Goal: Information Seeking & Learning: Check status

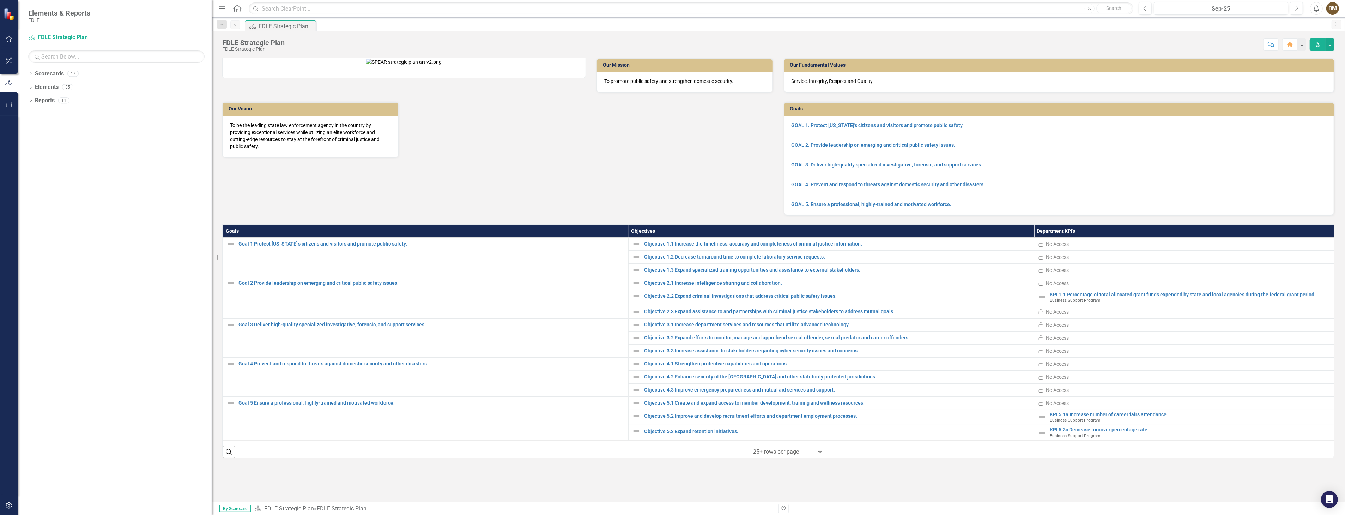
drag, startPoint x: 106, startPoint y: 82, endPoint x: 214, endPoint y: 86, distance: 107.7
click at [214, 86] on div "Resize" at bounding box center [215, 257] width 6 height 515
click at [30, 86] on icon "Dropdown" at bounding box center [30, 88] width 5 height 4
click at [43, 37] on link "Scorecard FDLE Strategic Plan" at bounding box center [72, 38] width 88 height 8
click at [31, 76] on icon "Dropdown" at bounding box center [30, 75] width 5 height 4
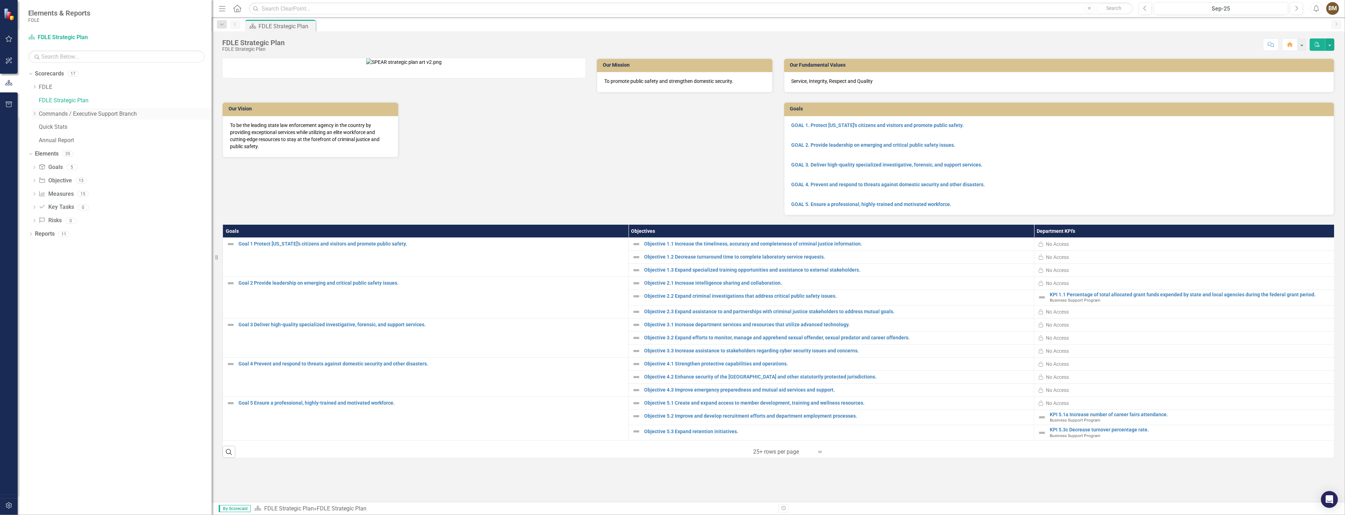
click at [34, 114] on icon "Dropdown" at bounding box center [34, 113] width 5 height 4
click at [41, 127] on icon "Dropdown" at bounding box center [41, 127] width 5 height 4
click at [57, 139] on link "Business Support Program" at bounding box center [132, 141] width 159 height 8
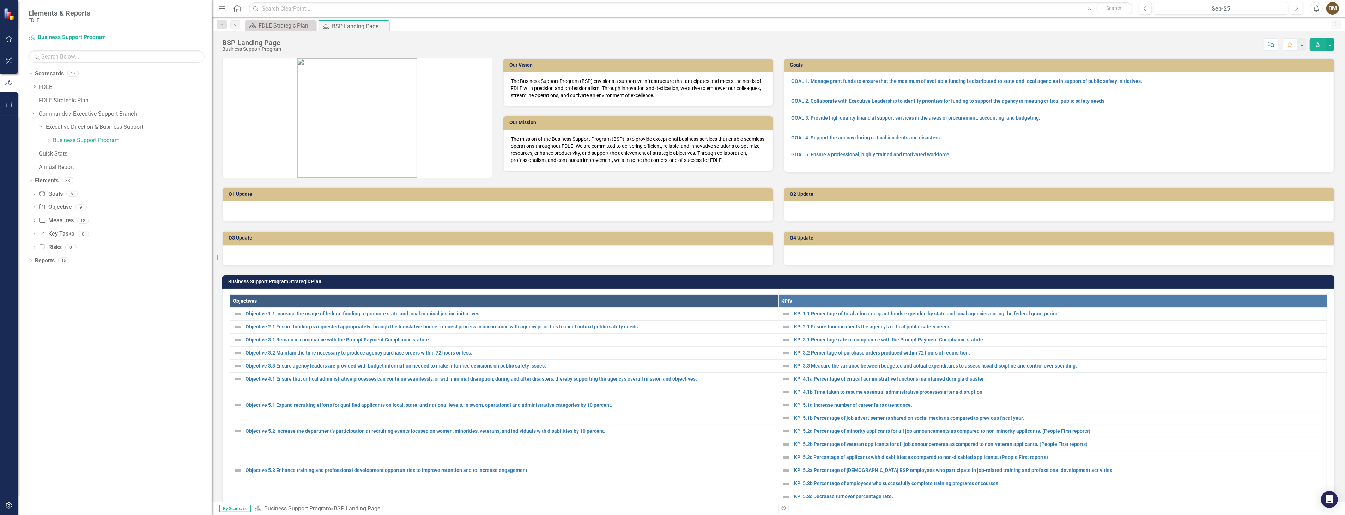
click at [356, 205] on div at bounding box center [498, 211] width 550 height 20
click at [364, 207] on div at bounding box center [498, 211] width 550 height 20
click at [363, 209] on div at bounding box center [498, 211] width 550 height 20
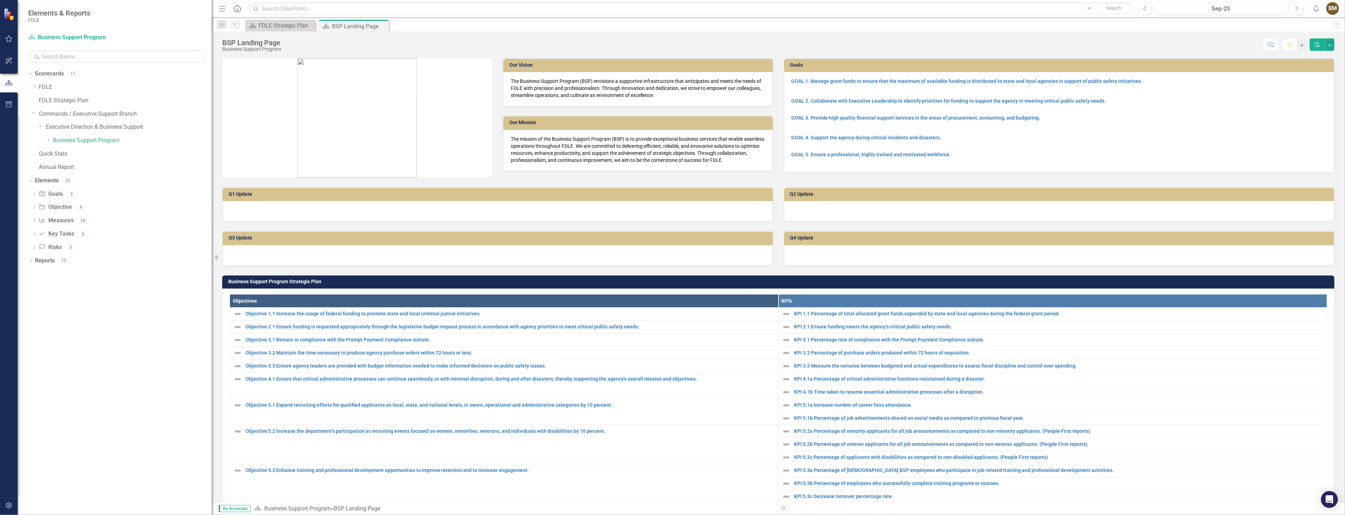
scroll to position [78, 0]
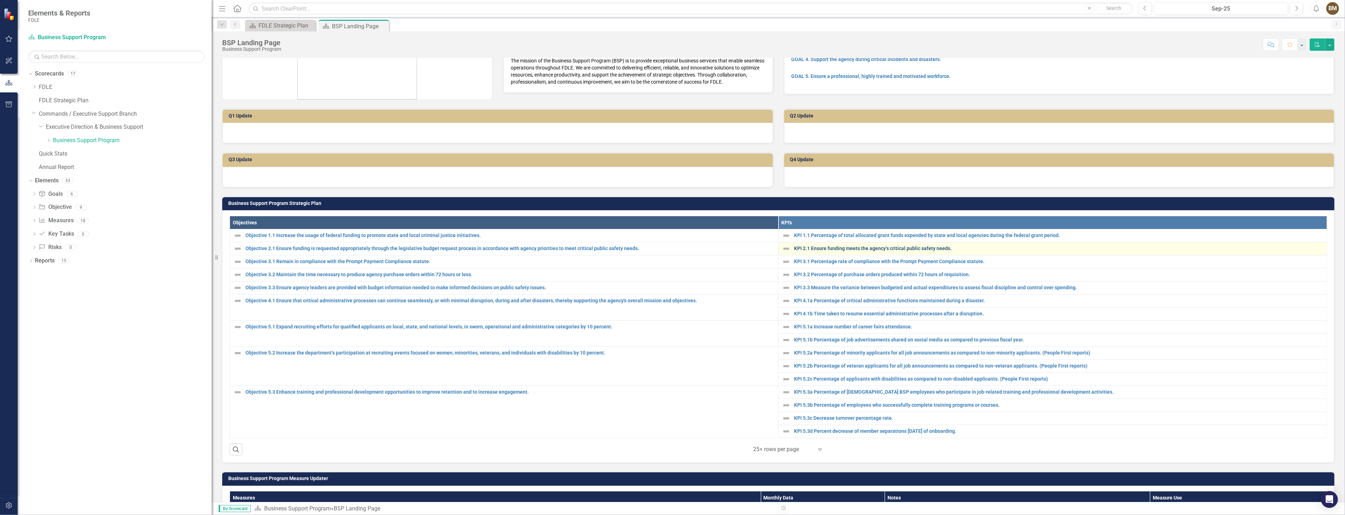
click at [869, 247] on link "KPI 2.1 Ensure funding meets the agency’s critical public safety needs." at bounding box center [1058, 248] width 529 height 5
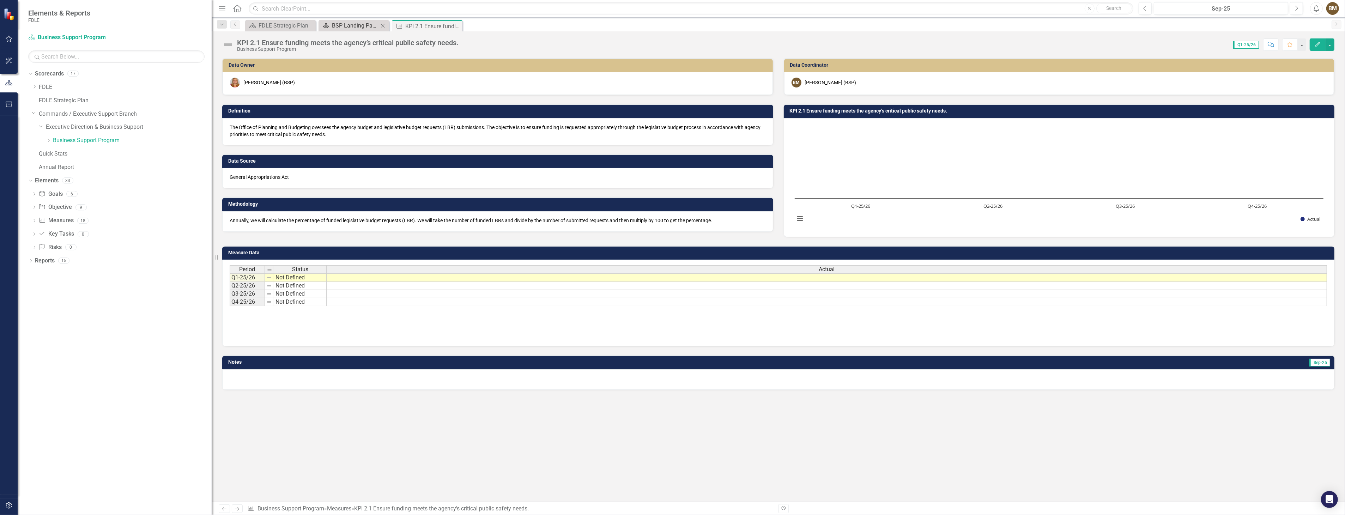
click at [360, 25] on div "BSP Landing Page" at bounding box center [355, 25] width 47 height 9
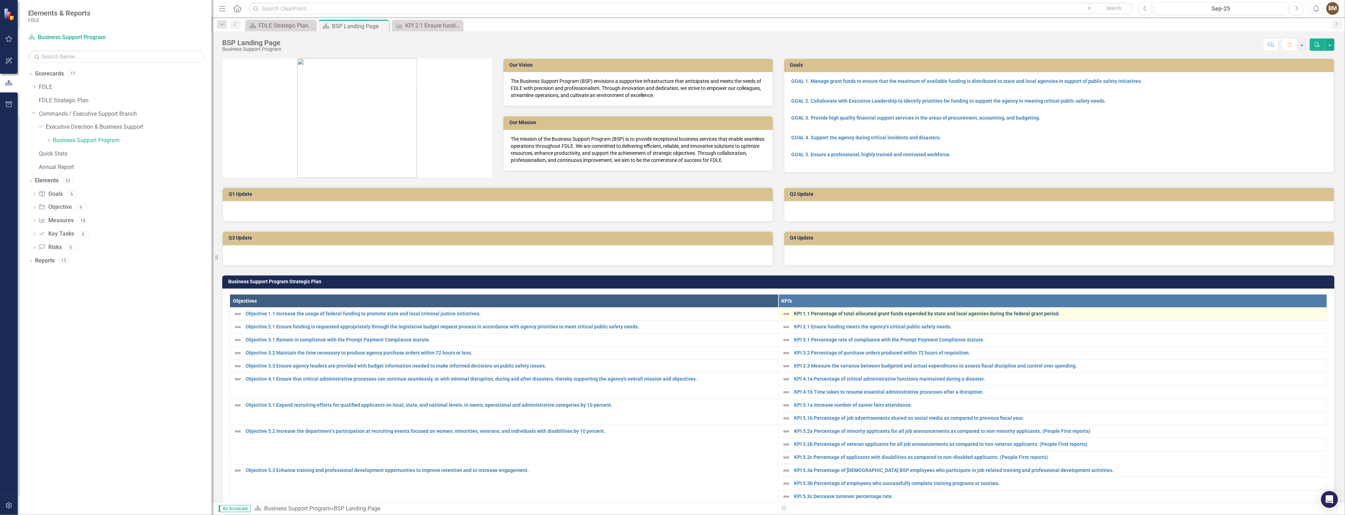
click at [837, 313] on link "KPI 1.1 Percentage of total allocated grant funds expended by state and local a…" at bounding box center [1058, 313] width 529 height 5
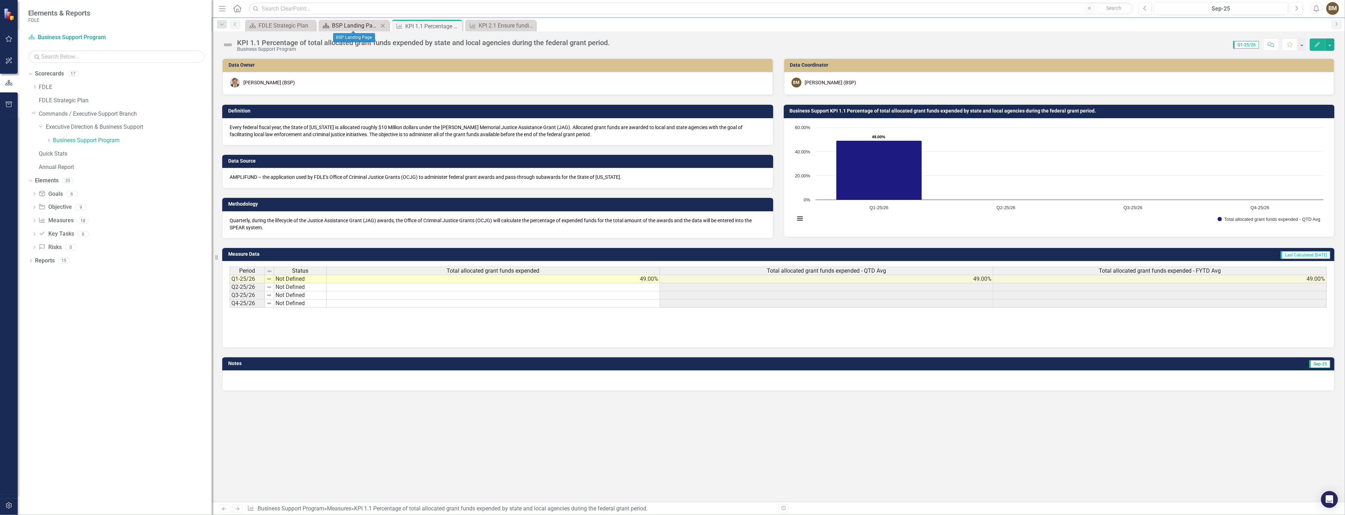
click at [366, 25] on div "BSP Landing Page" at bounding box center [355, 25] width 47 height 9
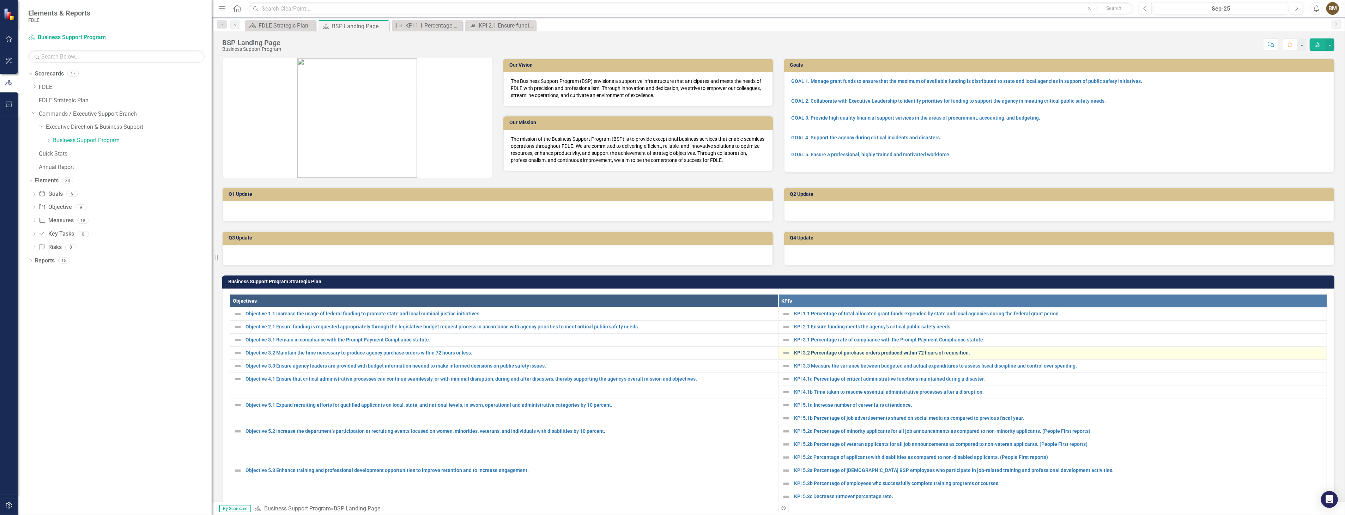
click at [881, 351] on link "KPI 3.2 Percentage of purchase orders produced within 72 hours of requisition." at bounding box center [1058, 352] width 529 height 5
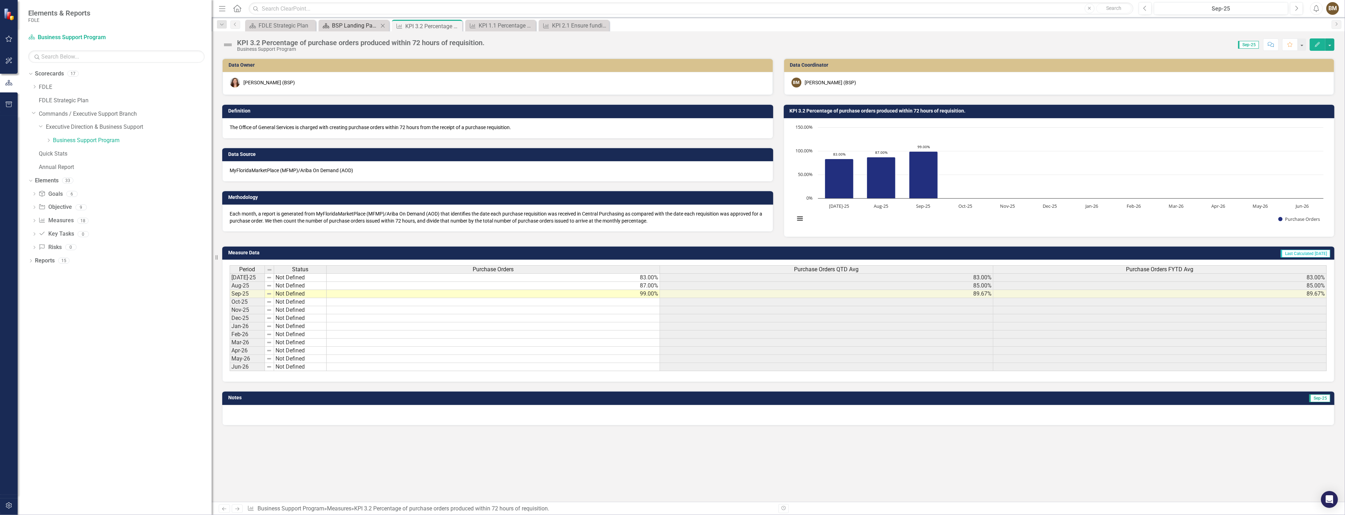
click at [365, 28] on div "BSP Landing Page" at bounding box center [355, 25] width 47 height 9
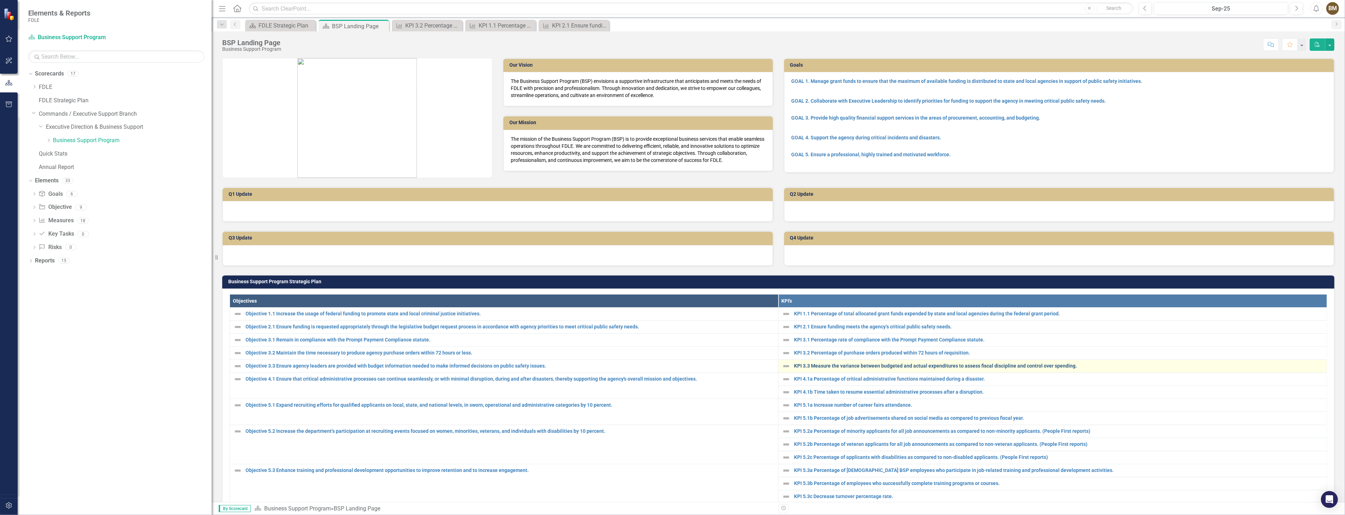
click at [818, 364] on link "KPI 3.3 Measure the variance between budgeted and actual expenditures to assess…" at bounding box center [1058, 365] width 529 height 5
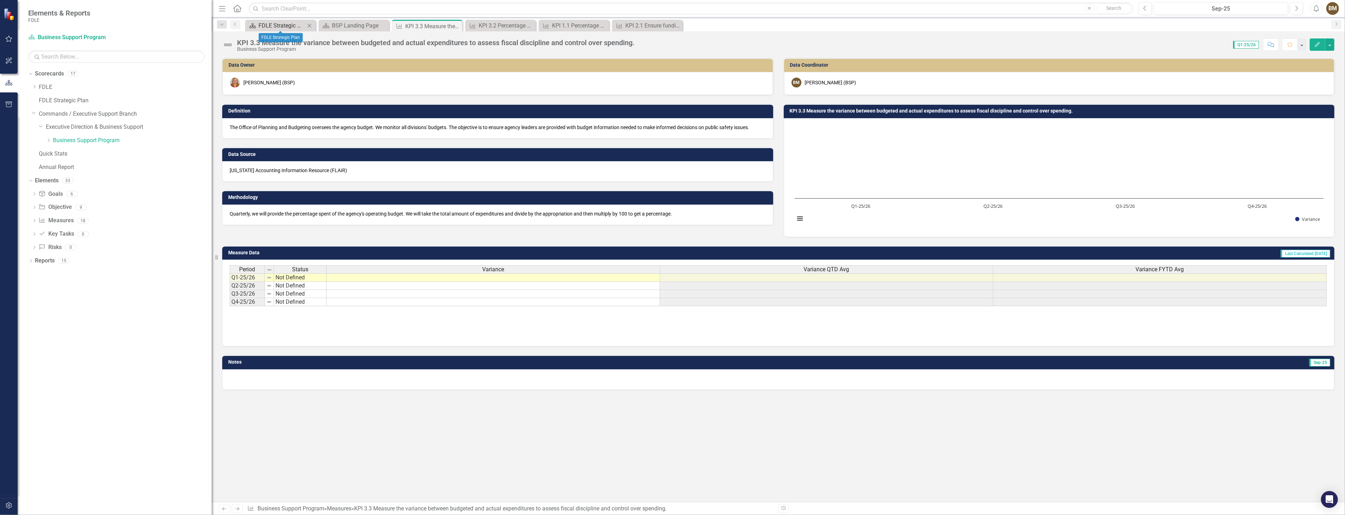
click at [280, 26] on div "FDLE Strategic Plan" at bounding box center [282, 25] width 47 height 9
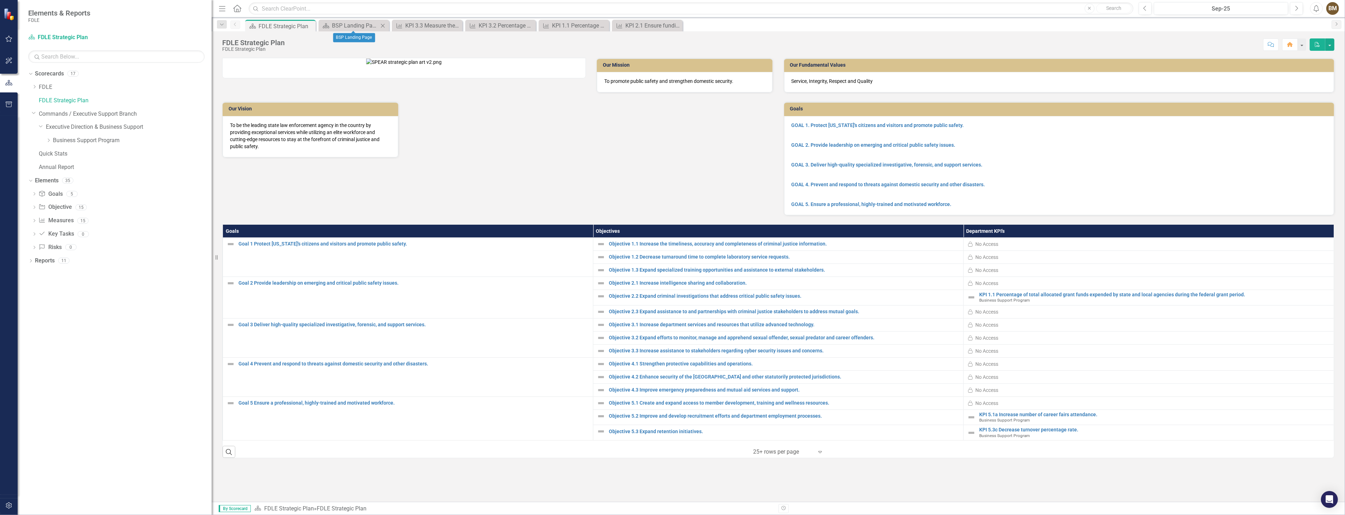
click at [383, 25] on icon "Close" at bounding box center [382, 26] width 7 height 6
click at [0, 0] on icon "Close" at bounding box center [0, 0] width 0 height 0
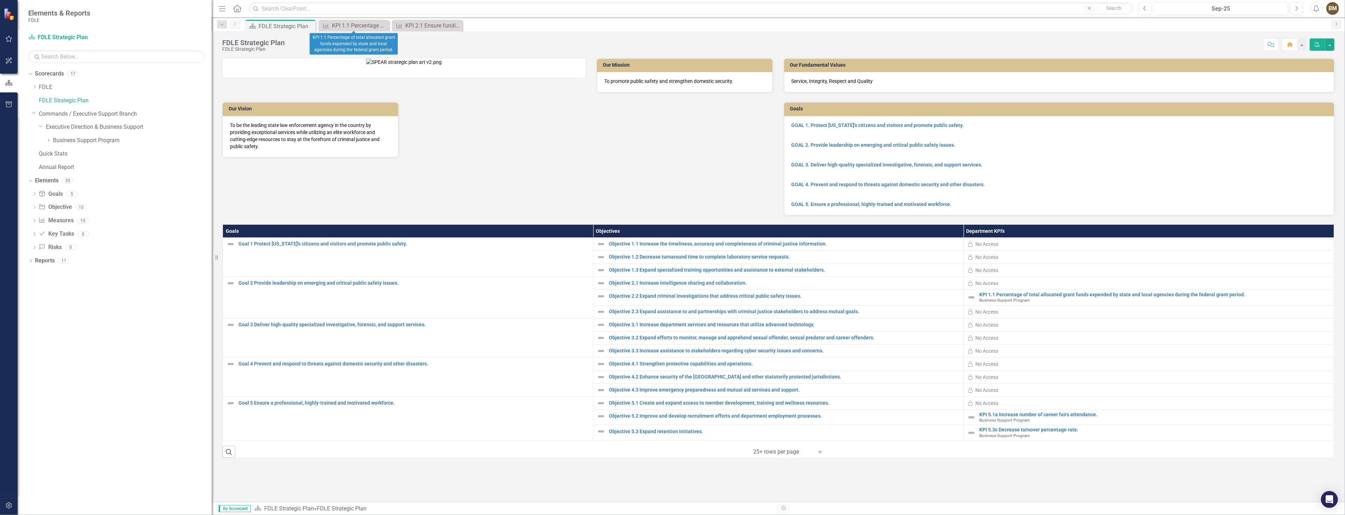
click at [0, 0] on icon "Close" at bounding box center [0, 0] width 0 height 0
click at [820, 455] on icon "Expand" at bounding box center [820, 452] width 7 height 6
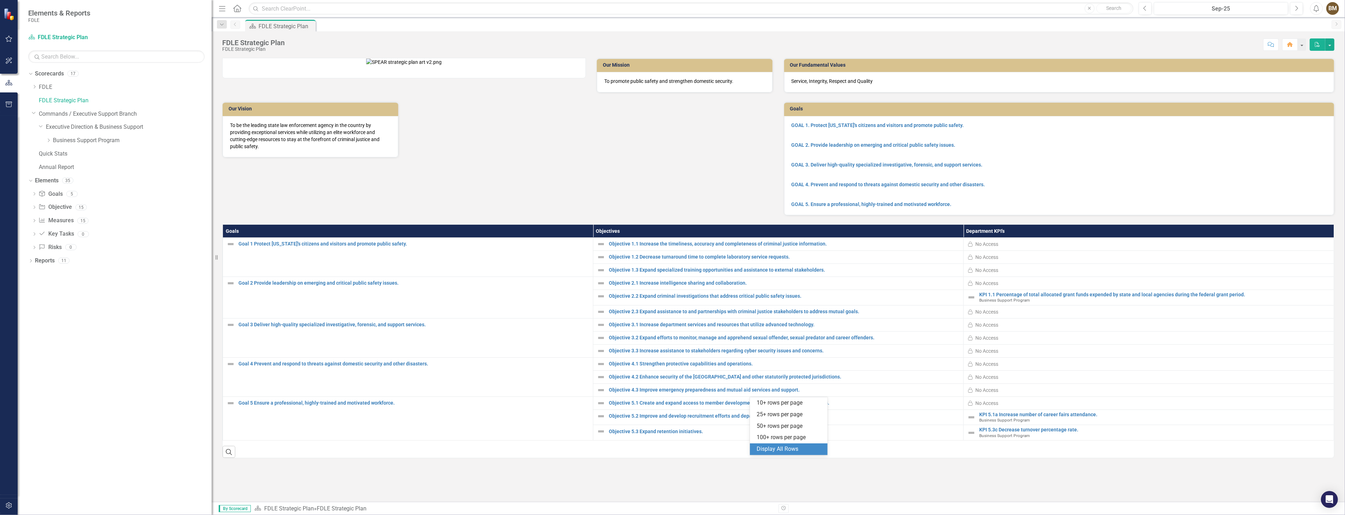
click at [770, 445] on div "Display All Rows" at bounding box center [789, 449] width 78 height 12
click at [657, 286] on link "Objective 2.1 Increase intelligence sharing and collaboration." at bounding box center [784, 282] width 351 height 5
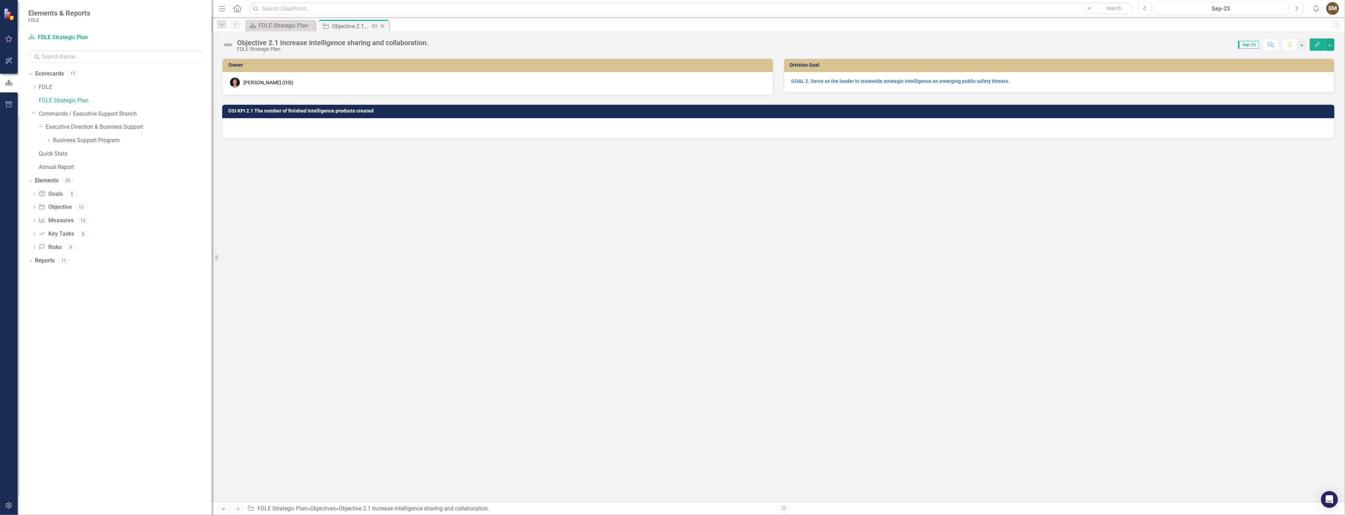
click at [381, 27] on icon "Close" at bounding box center [382, 26] width 7 height 6
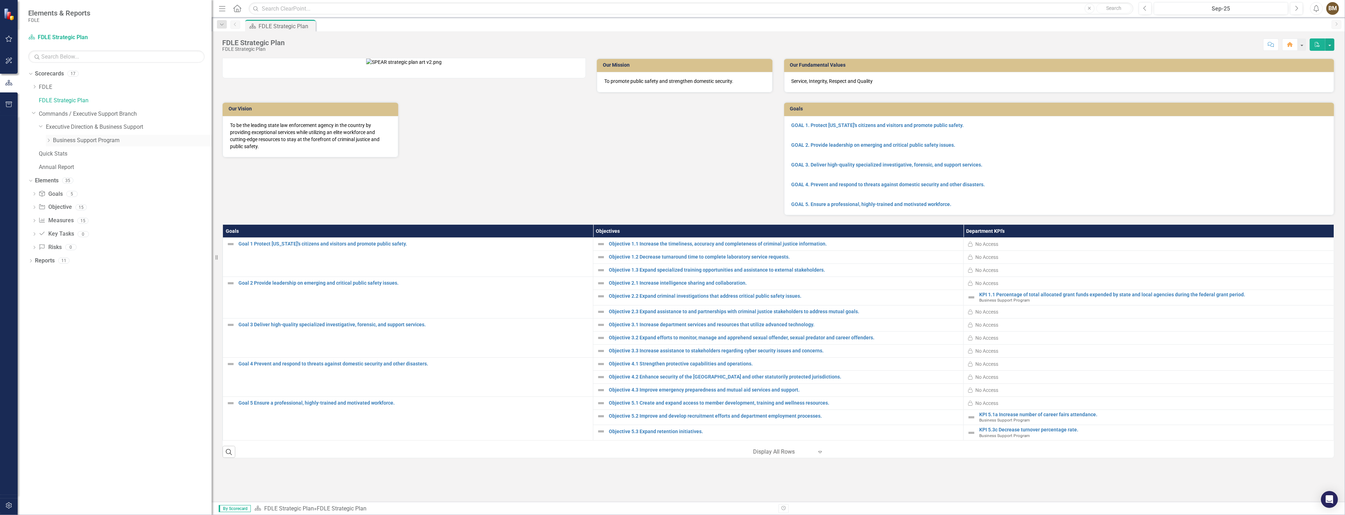
click at [84, 141] on link "Business Support Program" at bounding box center [132, 141] width 159 height 8
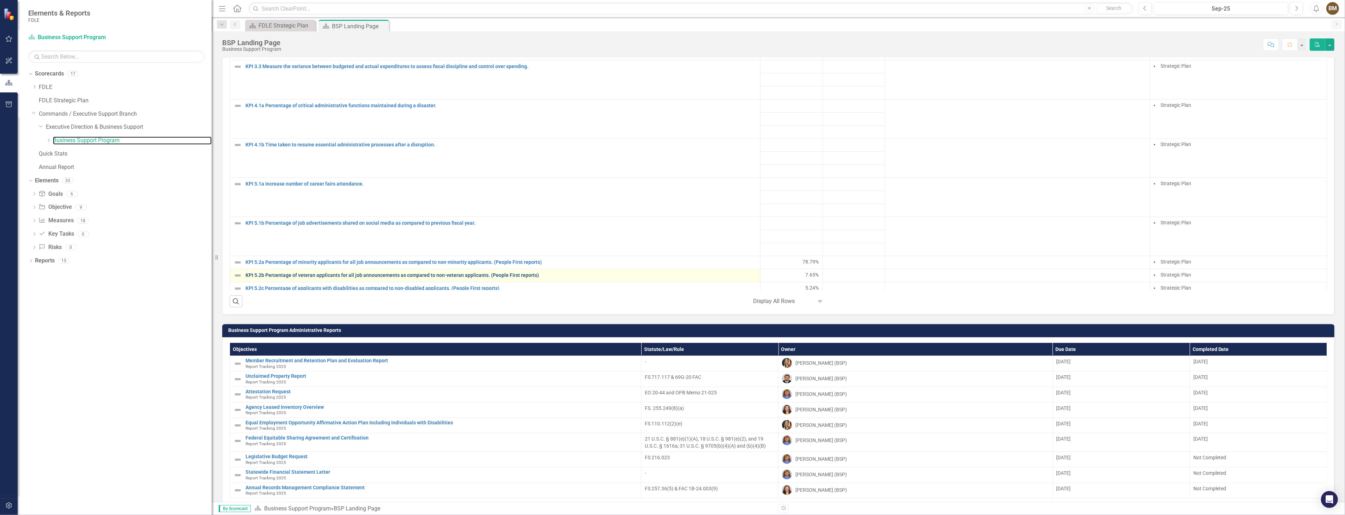
scroll to position [78, 0]
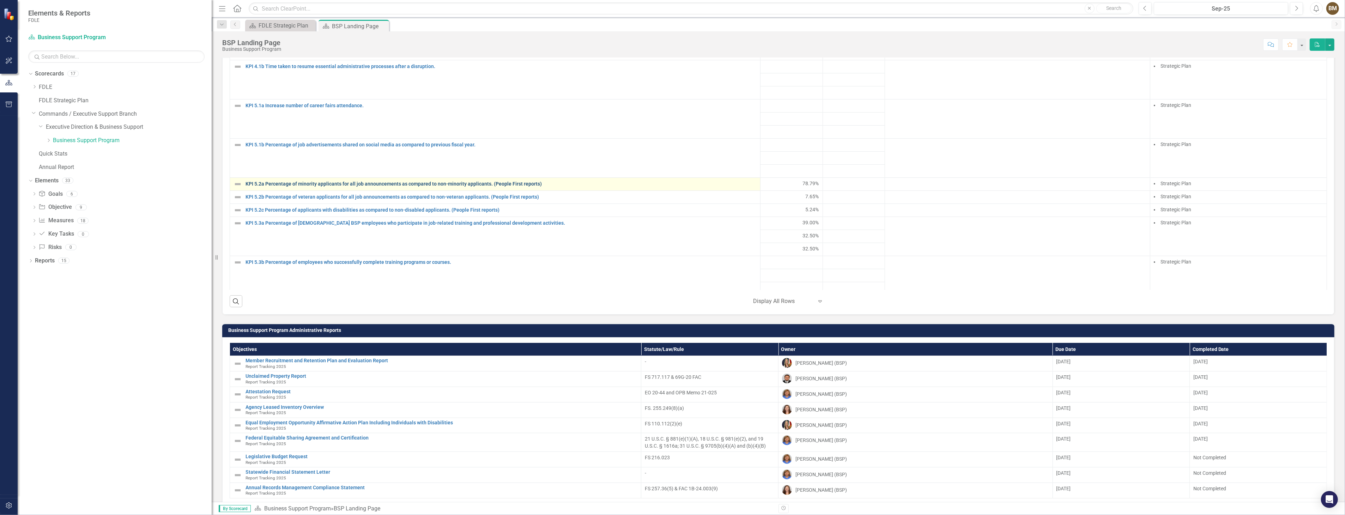
click at [351, 182] on link "KPI 5.2a Percentage of minority applicants for all job announcements as compare…" at bounding box center [501, 183] width 511 height 5
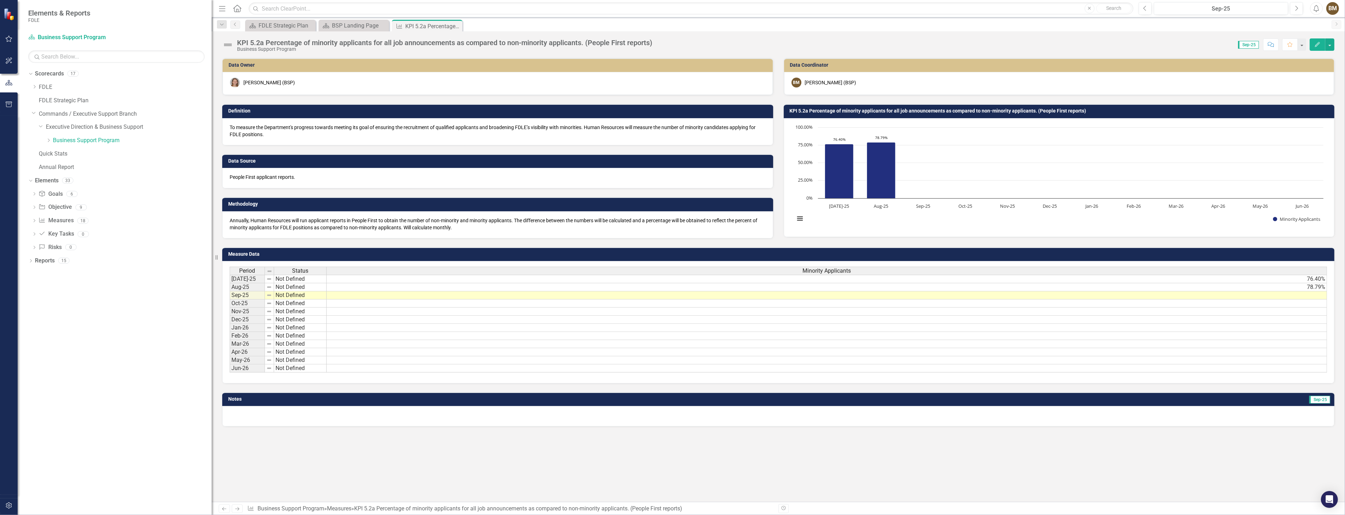
scroll to position [0, 5]
click at [357, 26] on div "BSP Landing Page" at bounding box center [355, 25] width 47 height 9
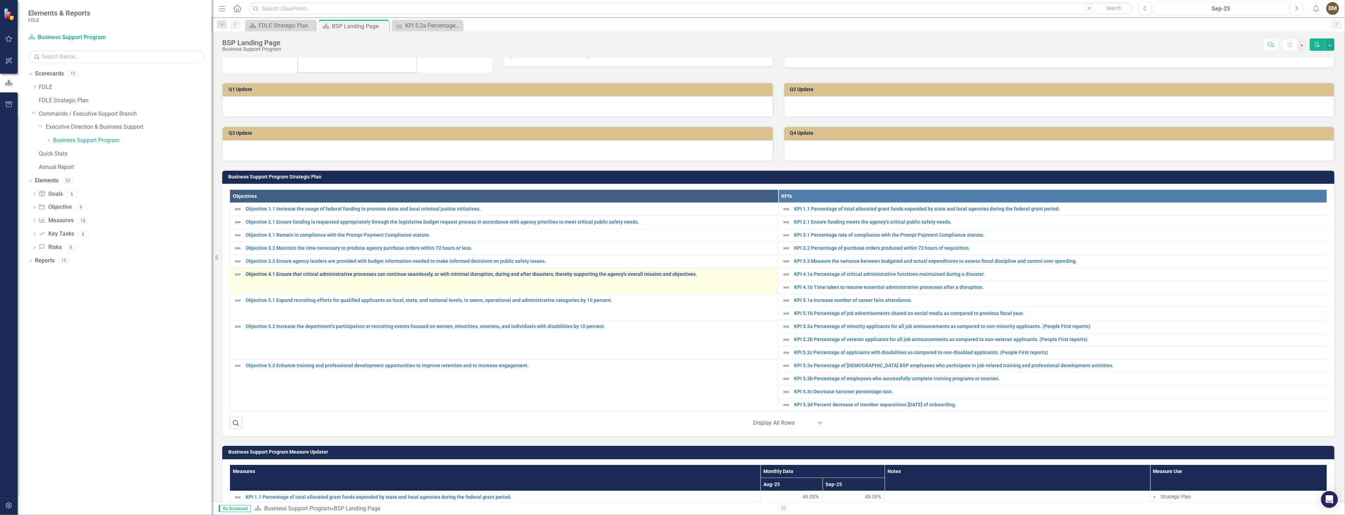
scroll to position [117, 0]
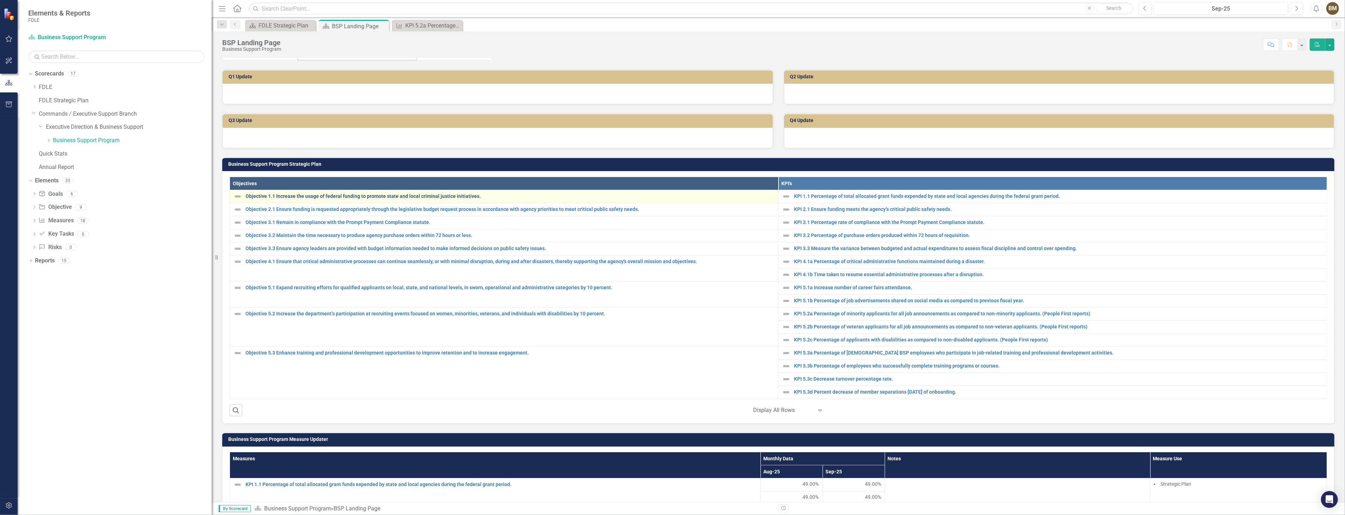
click at [304, 196] on link "Objective 1.1 Increase the usage of federal funding to promote state and local …" at bounding box center [510, 196] width 529 height 5
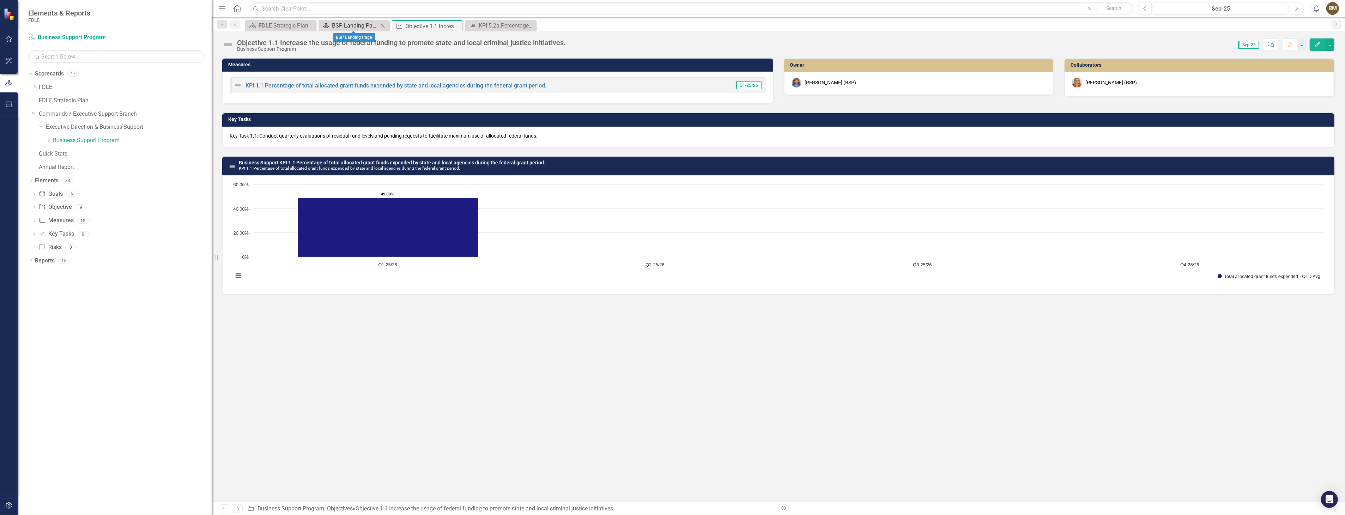
click at [335, 25] on div "BSP Landing Page" at bounding box center [355, 25] width 47 height 9
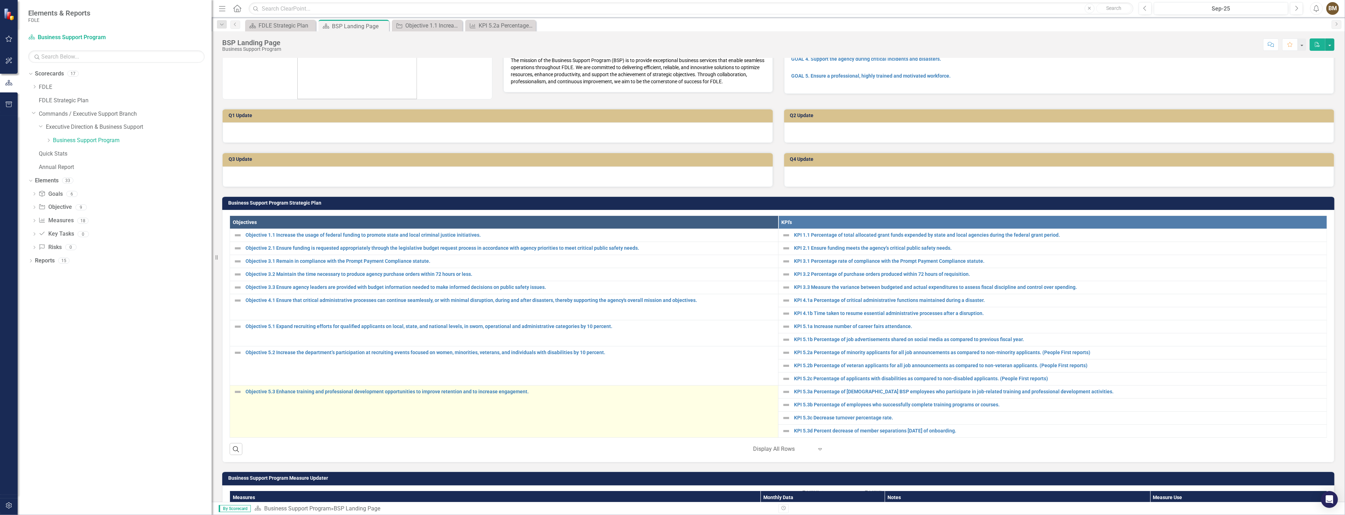
scroll to position [78, 0]
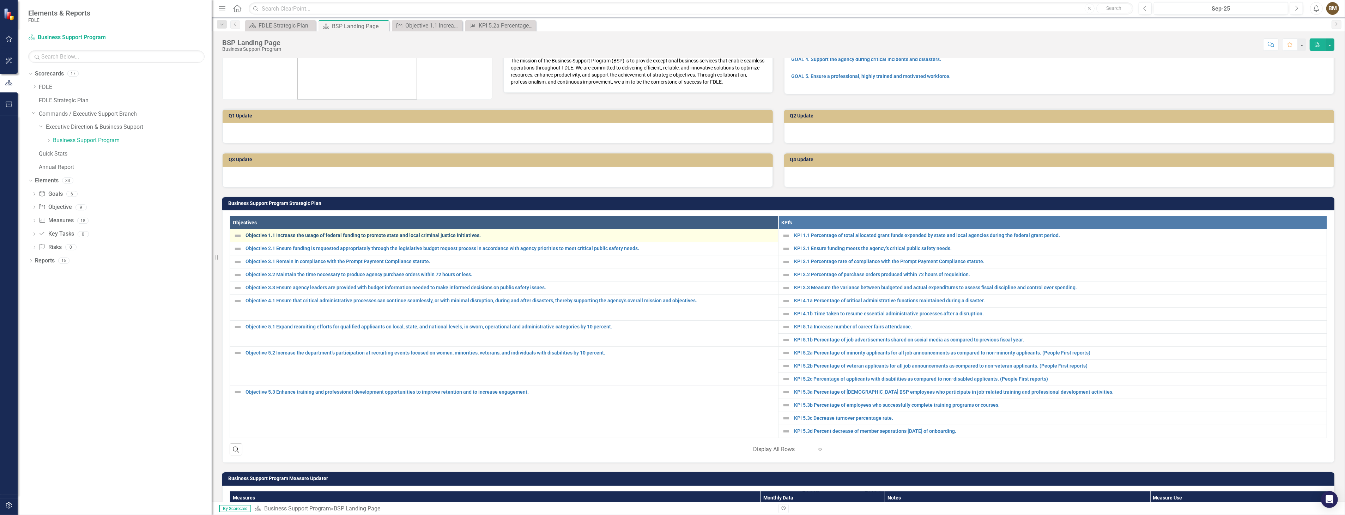
click at [432, 233] on link "Objective 1.1 Increase the usage of federal funding to promote state and local …" at bounding box center [510, 235] width 529 height 5
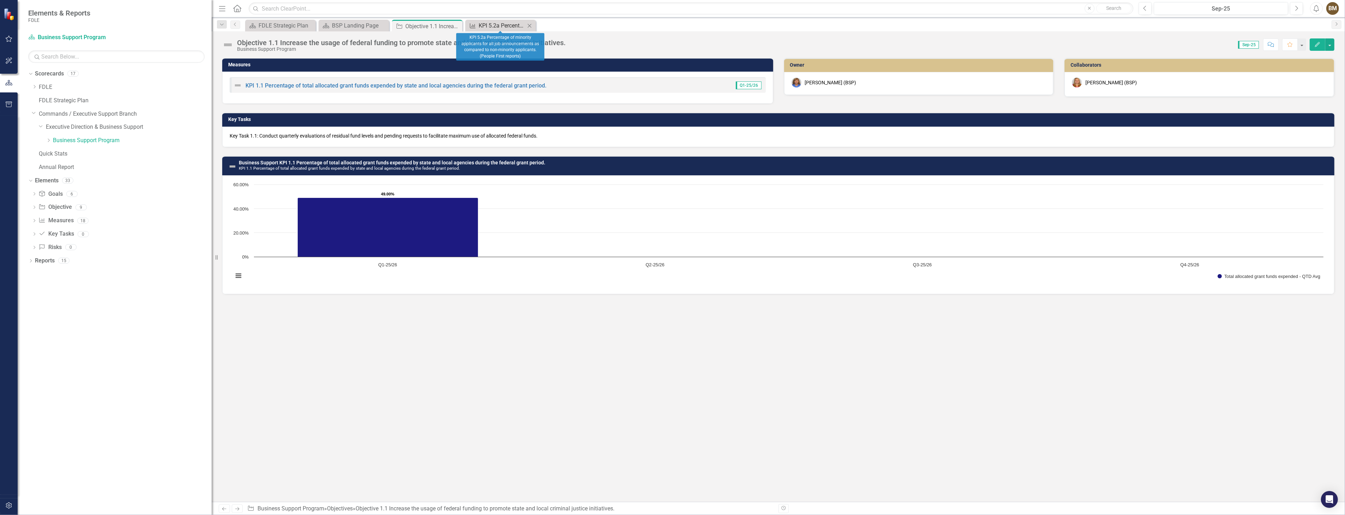
click at [498, 23] on div "KPI 5.2a Percentage of minority applicants for all job announcements as compare…" at bounding box center [502, 25] width 47 height 9
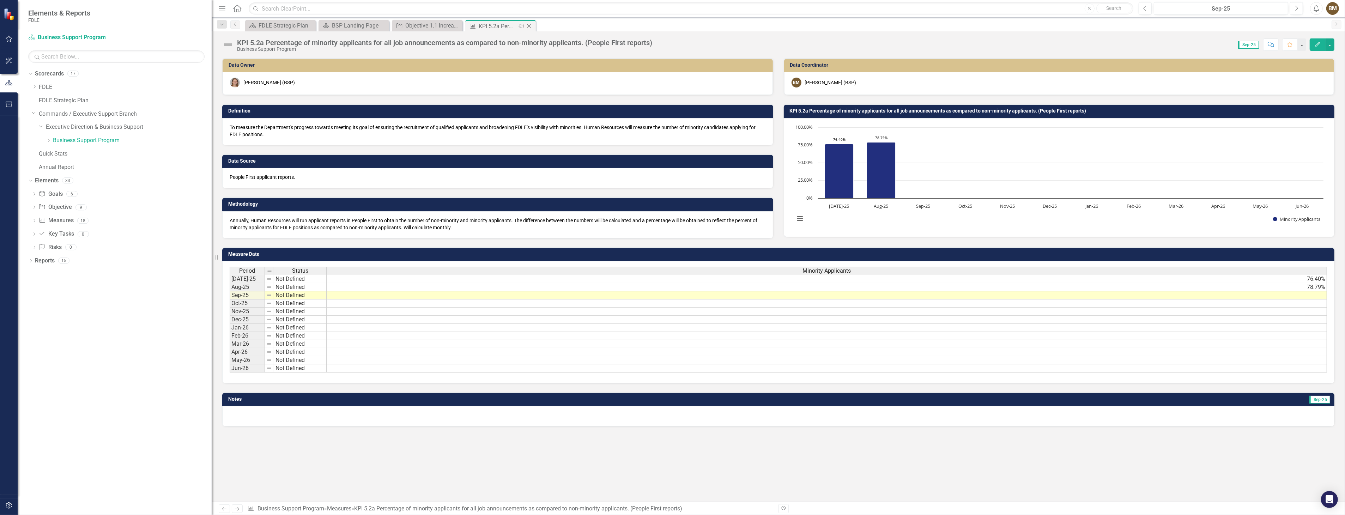
click at [530, 26] on icon "Close" at bounding box center [529, 26] width 7 height 6
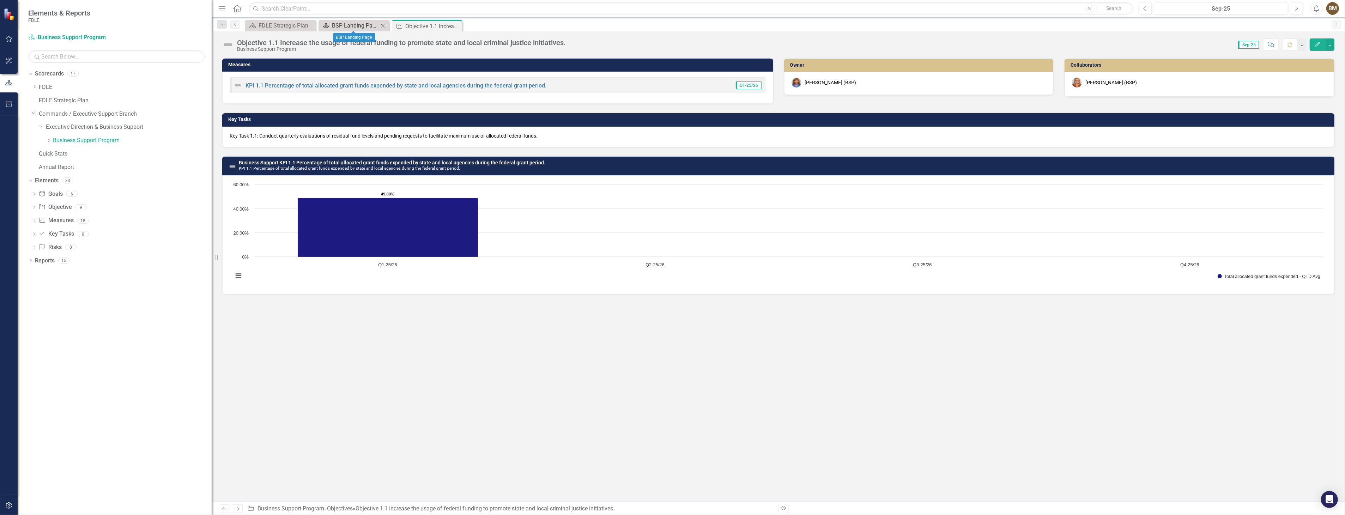
click at [355, 25] on div "BSP Landing Page" at bounding box center [355, 25] width 47 height 9
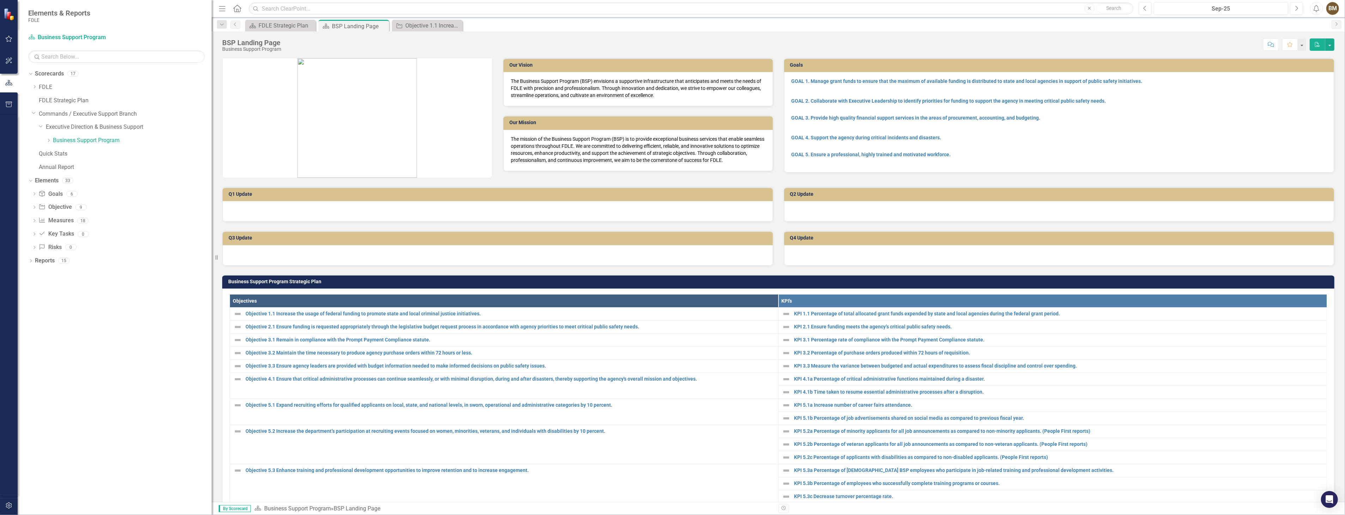
click at [339, 207] on div at bounding box center [498, 211] width 550 height 20
click at [348, 207] on div at bounding box center [498, 211] width 550 height 20
click at [347, 207] on div at bounding box center [498, 211] width 550 height 20
click at [818, 312] on link "KPI 1.1 Percentage of total allocated grant funds expended by state and local a…" at bounding box center [1058, 313] width 529 height 5
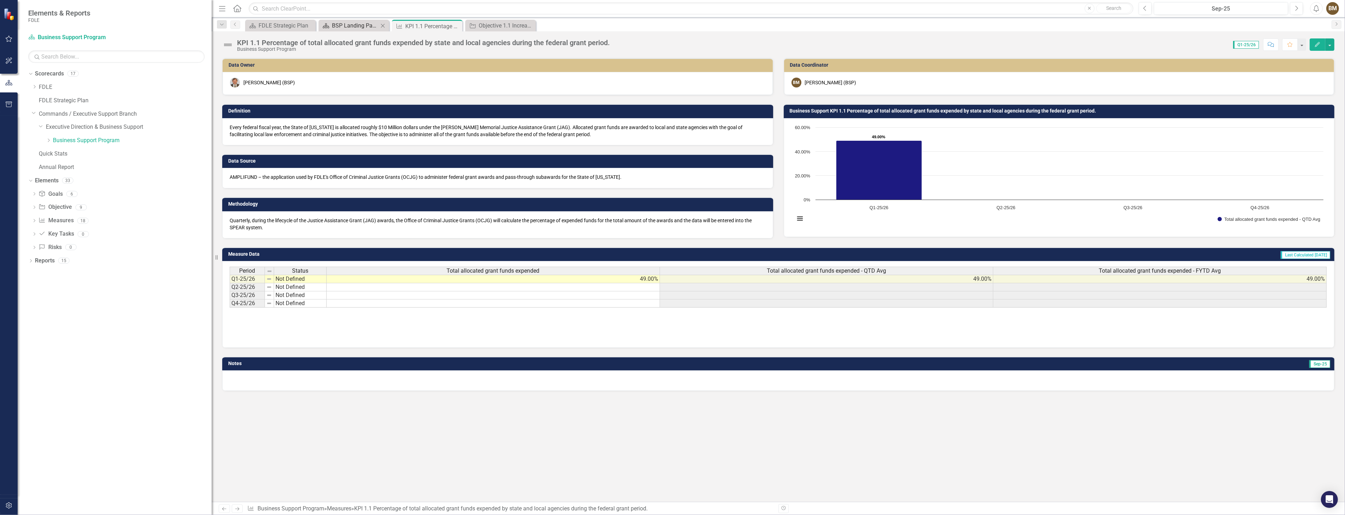
click at [343, 26] on div "BSP Landing Page" at bounding box center [355, 25] width 47 height 9
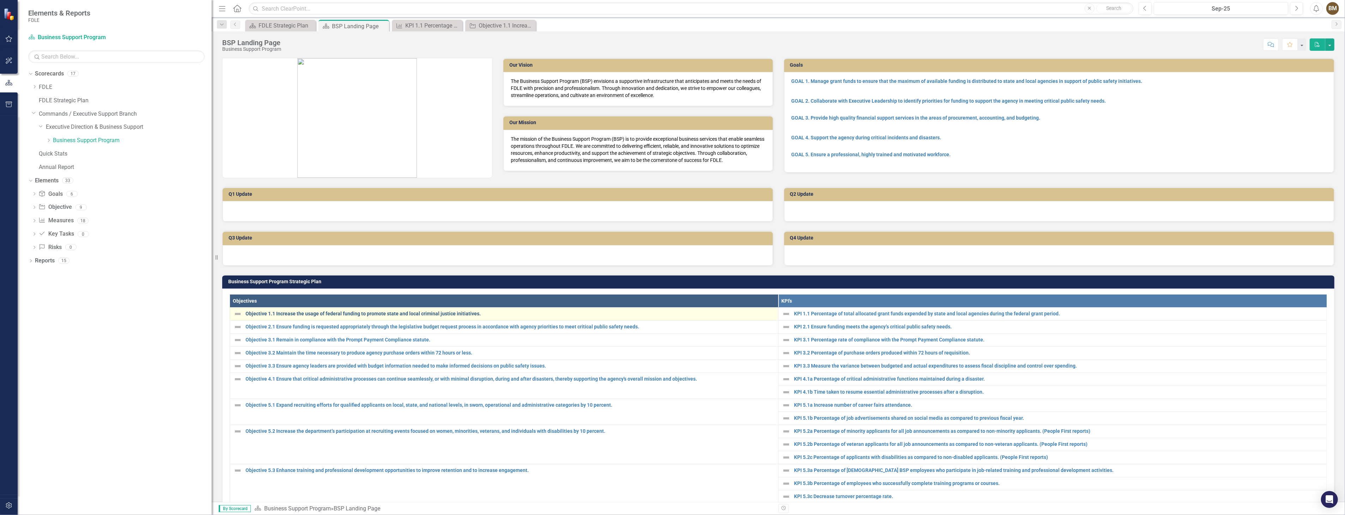
click at [354, 315] on link "Objective 1.1 Increase the usage of federal funding to promote state and local …" at bounding box center [510, 313] width 529 height 5
